Goal: Entertainment & Leisure: Consume media (video, audio)

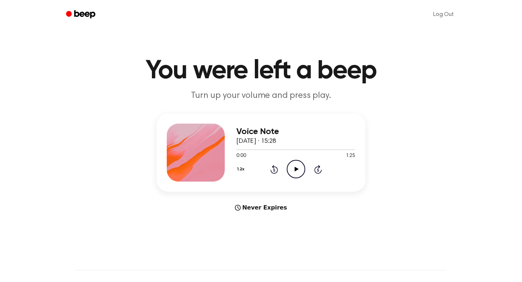
click at [295, 167] on icon at bounding box center [296, 169] width 4 height 5
click at [297, 169] on icon at bounding box center [295, 169] width 3 height 5
click at [296, 169] on icon at bounding box center [296, 169] width 4 height 5
click at [295, 172] on icon "Play Audio" at bounding box center [296, 169] width 18 height 18
click at [243, 171] on button "1.2x" at bounding box center [241, 169] width 11 height 12
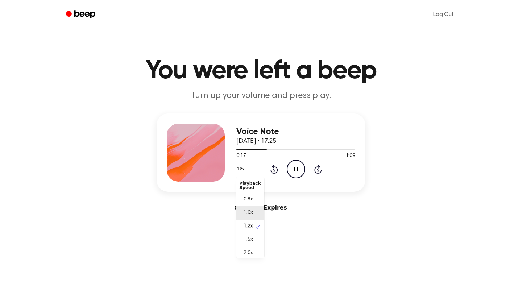
click at [245, 212] on span "1.0x" at bounding box center [248, 213] width 9 height 8
click at [291, 176] on circle at bounding box center [296, 169] width 18 height 18
click at [323, 150] on div at bounding box center [295, 149] width 119 height 1
click at [340, 152] on div at bounding box center [295, 149] width 119 height 6
